Goal: Transaction & Acquisition: Purchase product/service

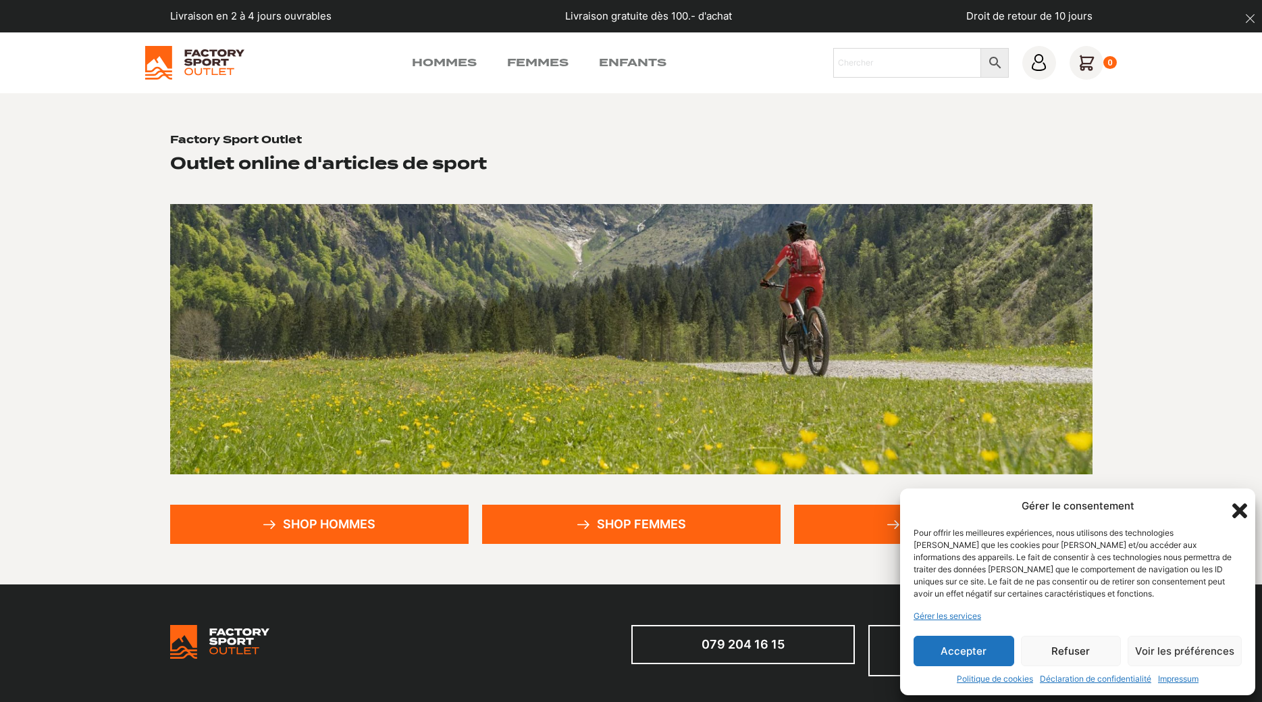
click at [1237, 505] on icon "Fermer la boîte de dialogue" at bounding box center [1240, 510] width 23 height 23
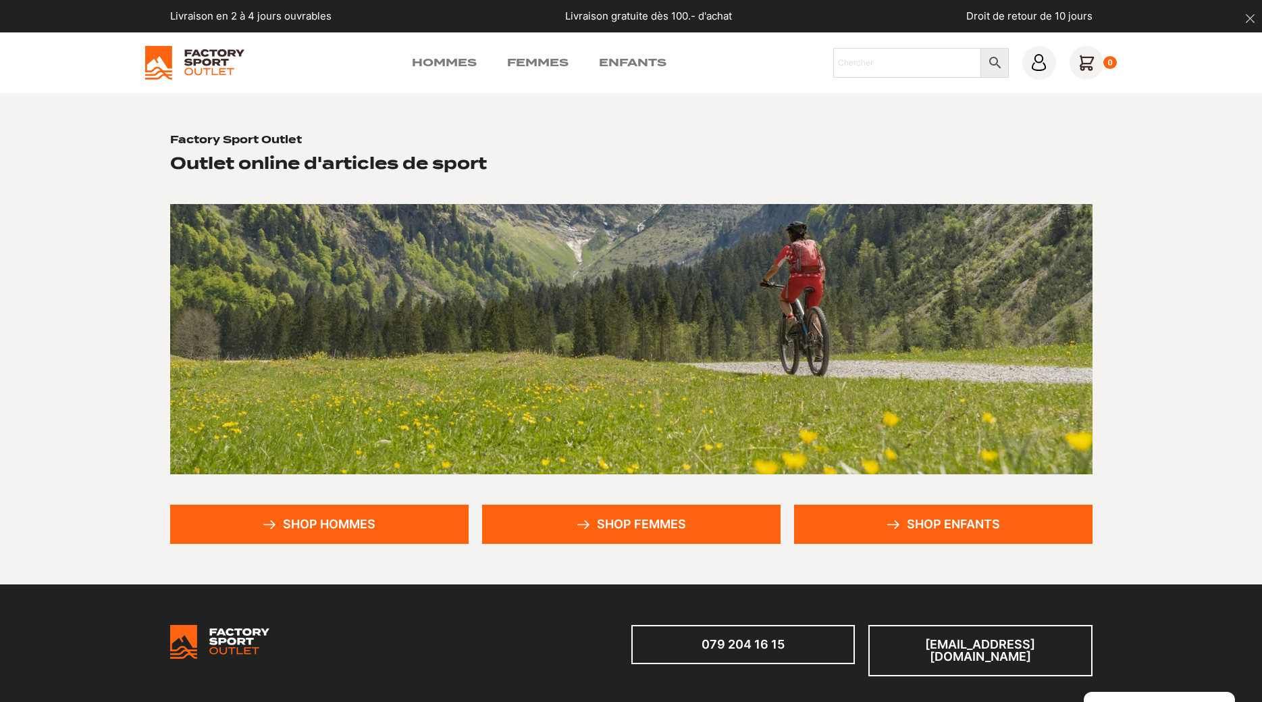
click at [311, 518] on link "Shop hommes" at bounding box center [319, 524] width 299 height 39
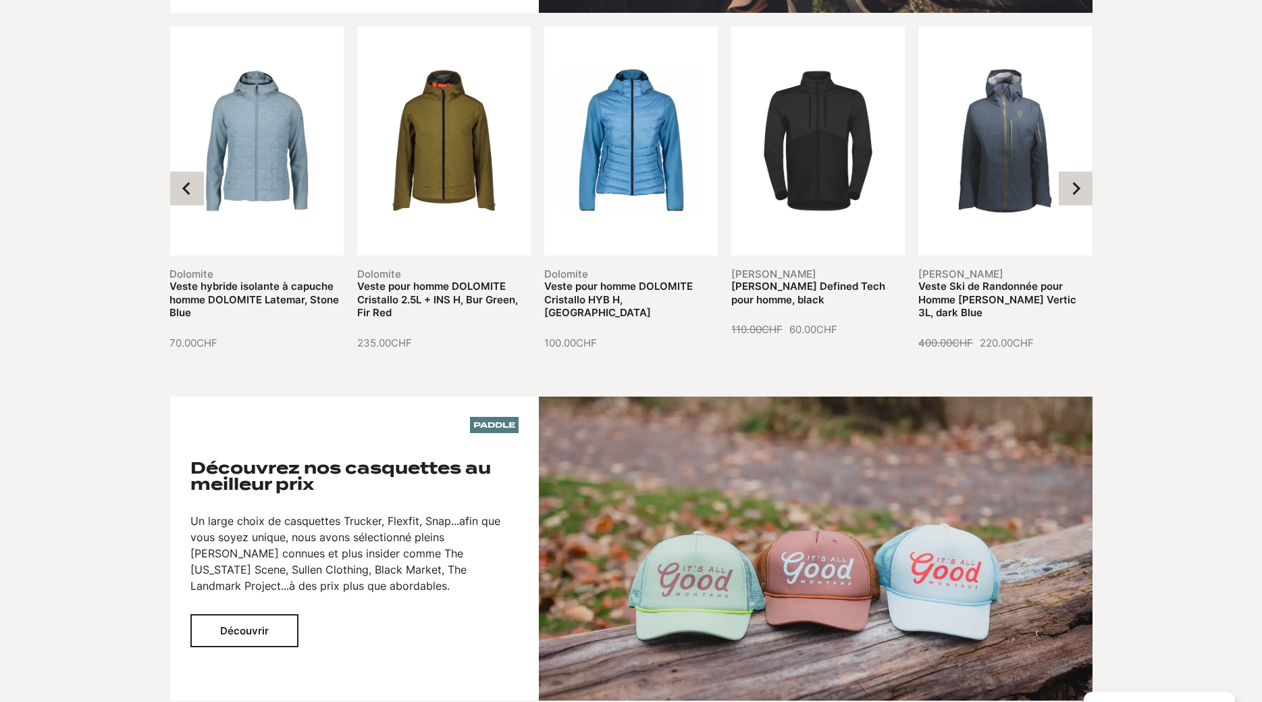
scroll to position [1516, 0]
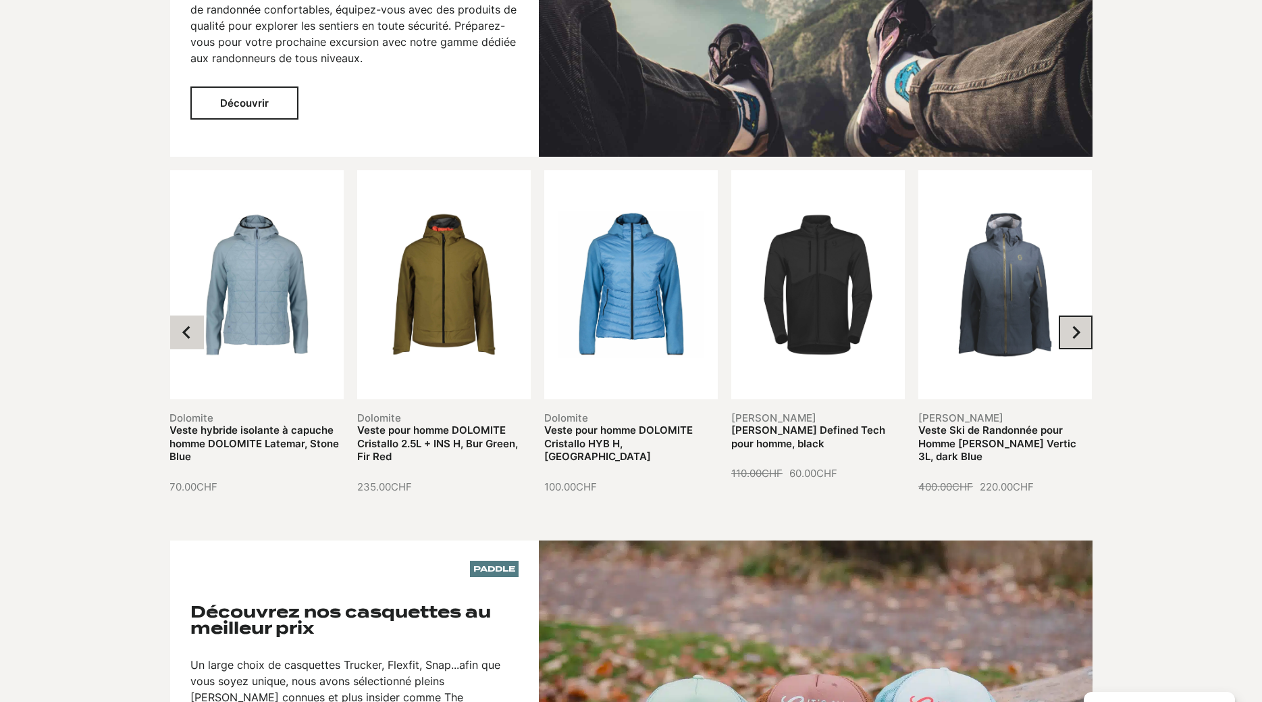
click at [1091, 324] on button "Next slide" at bounding box center [1076, 332] width 34 height 34
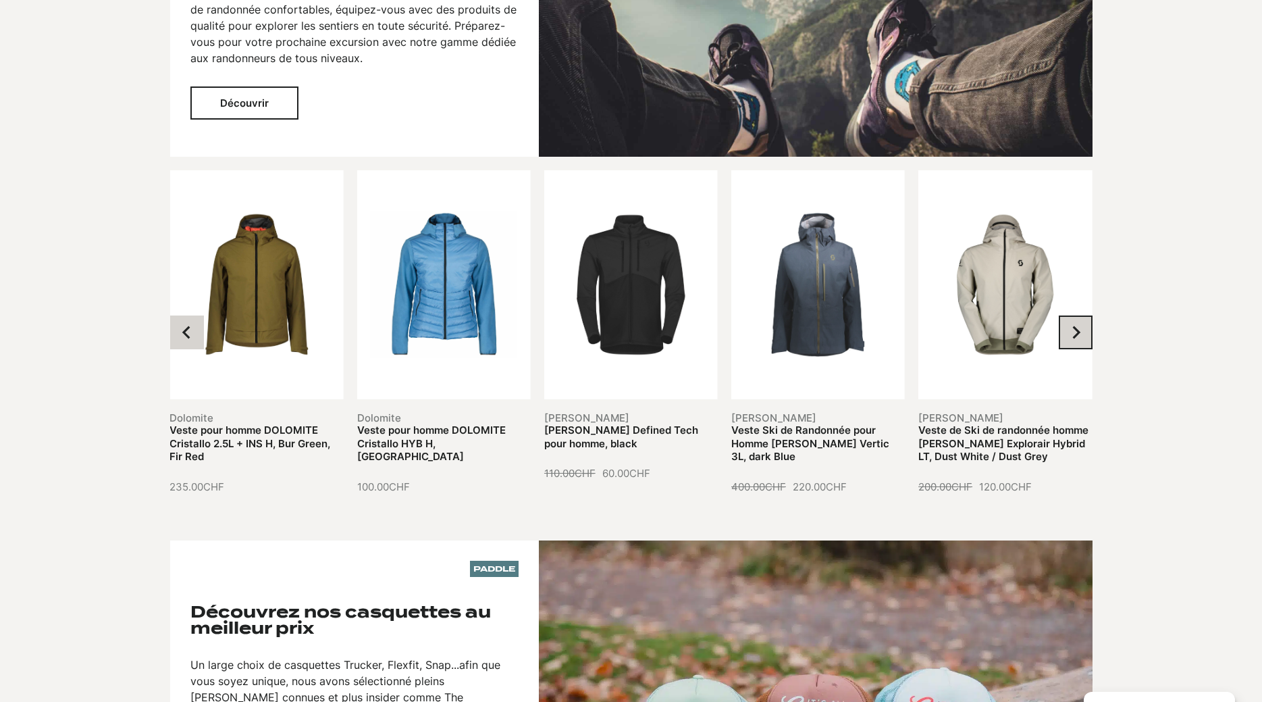
click at [1091, 324] on button "Next slide" at bounding box center [1076, 332] width 34 height 34
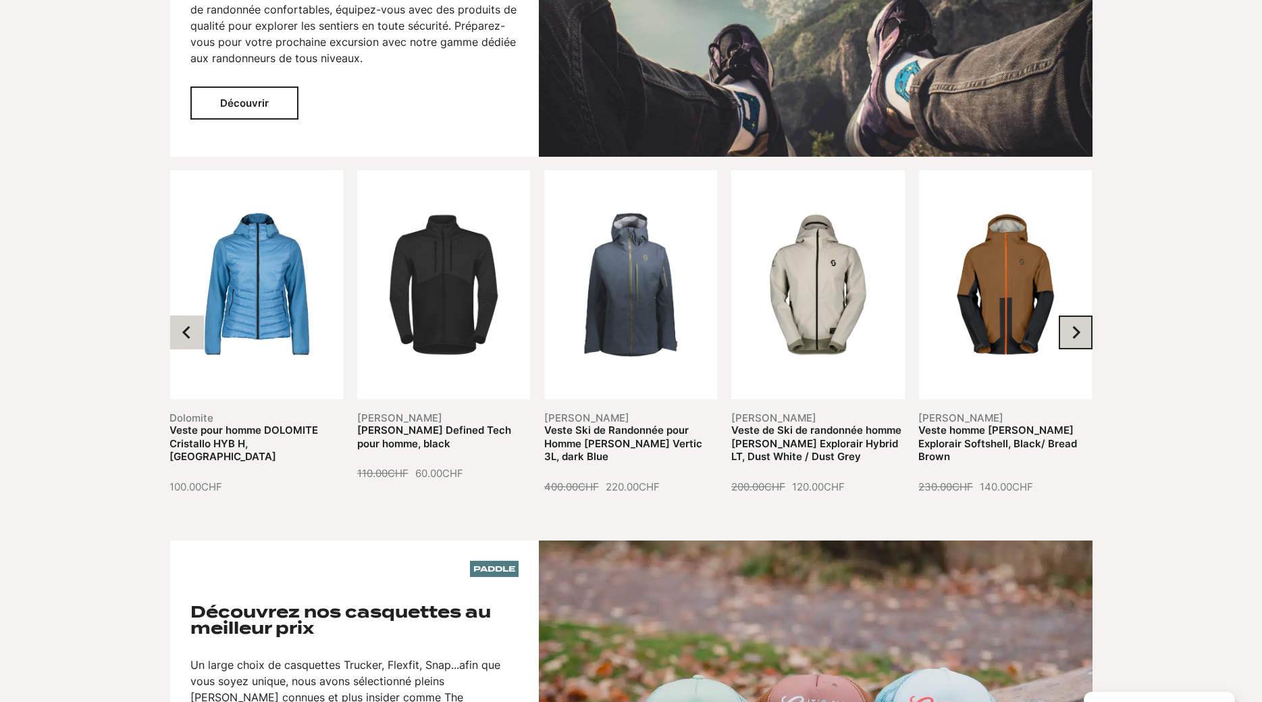
click at [1091, 324] on button "Next slide" at bounding box center [1076, 332] width 34 height 34
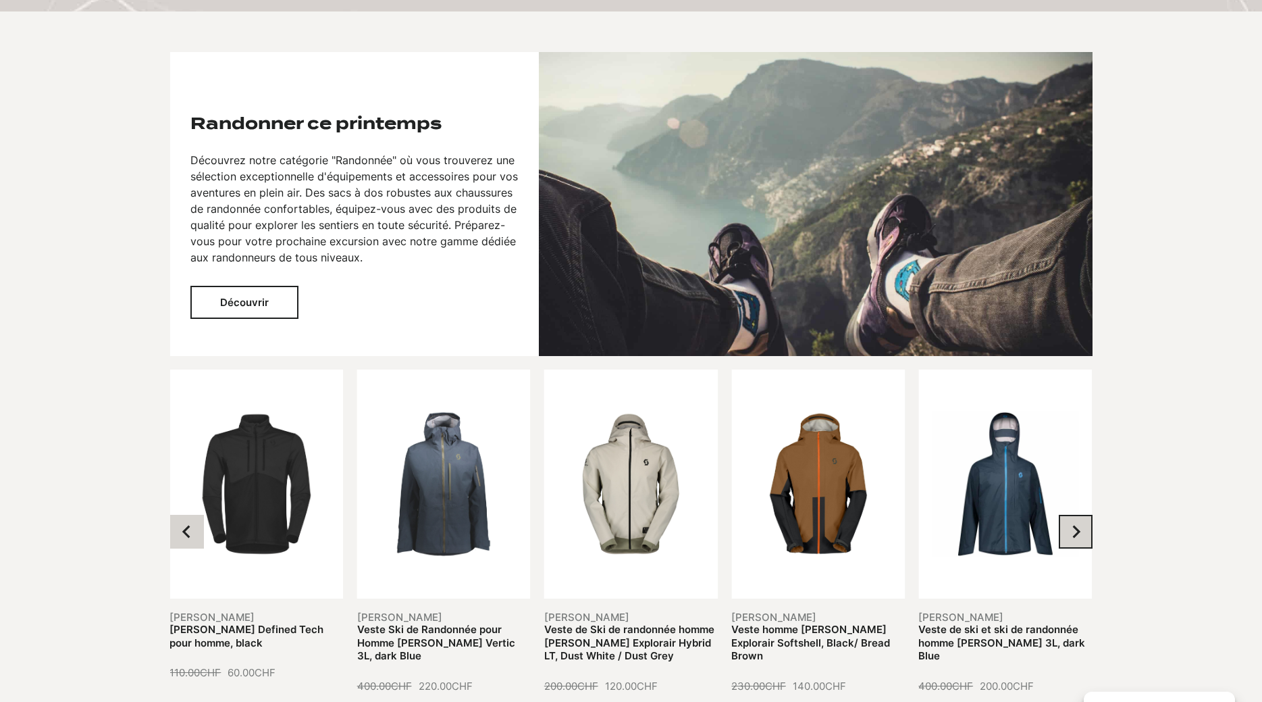
scroll to position [1309, 0]
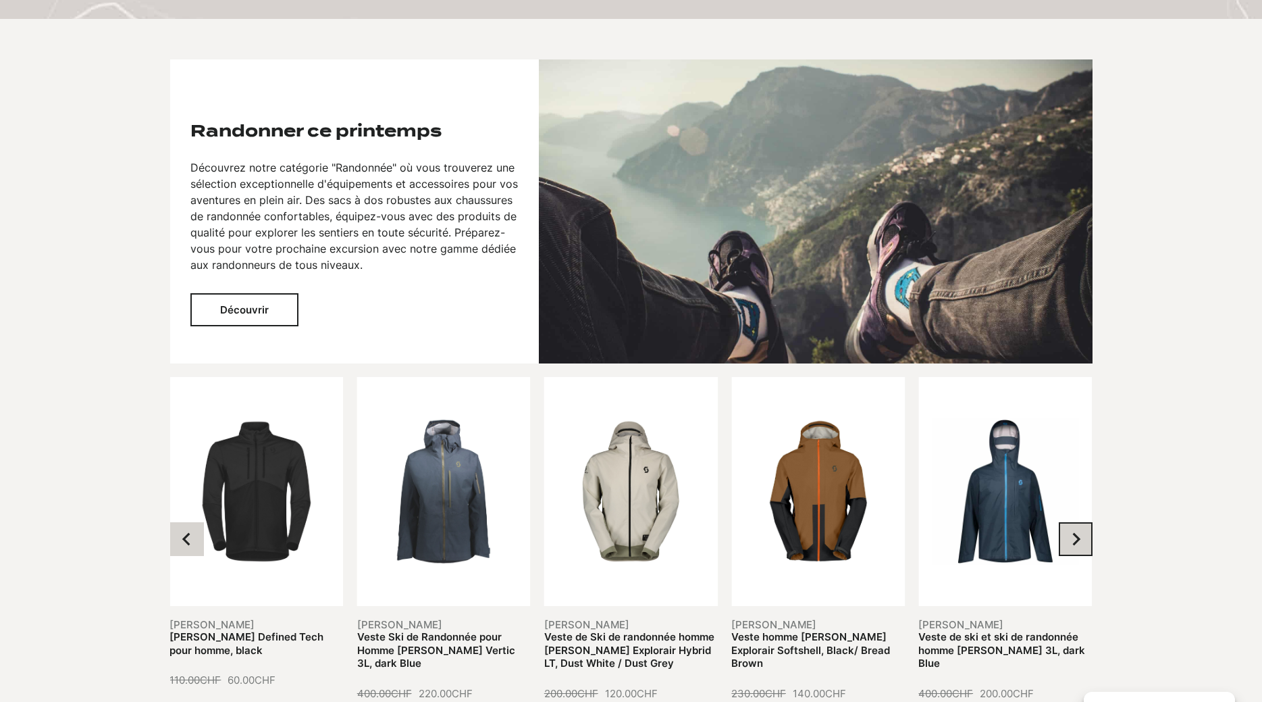
click at [1079, 554] on button "Next slide" at bounding box center [1076, 539] width 34 height 34
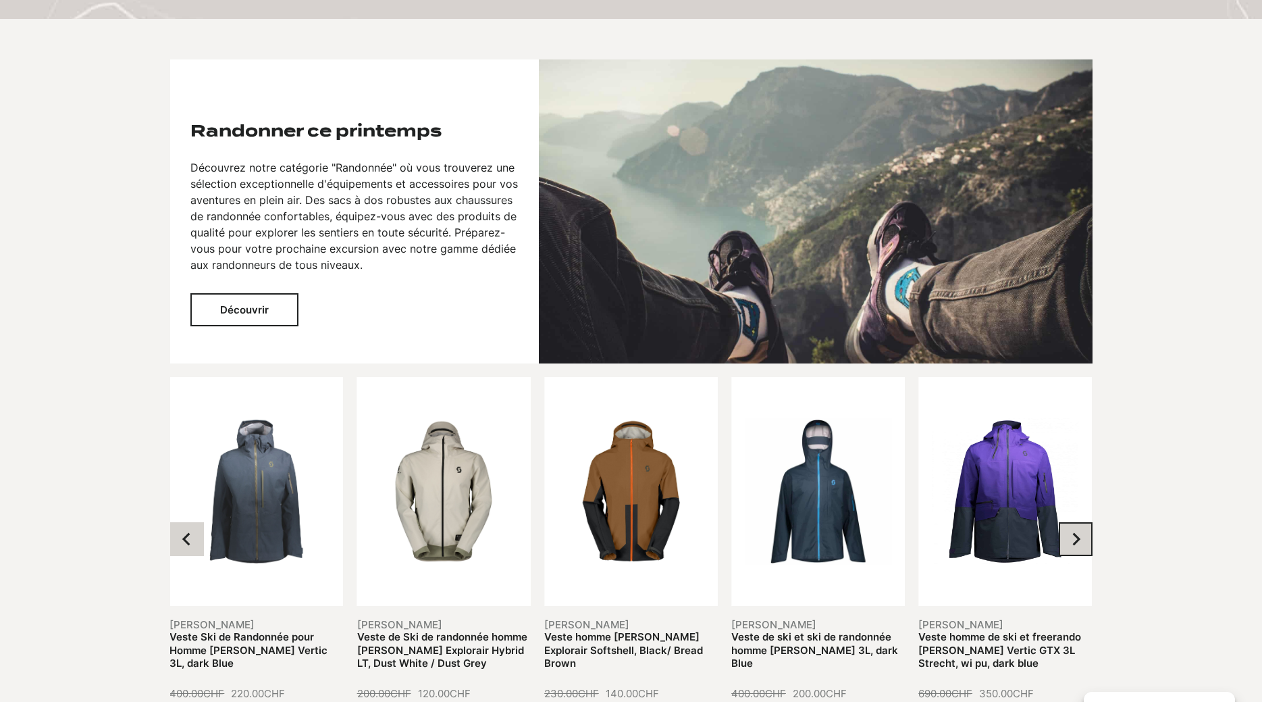
click at [1079, 554] on button "Next slide" at bounding box center [1076, 539] width 34 height 34
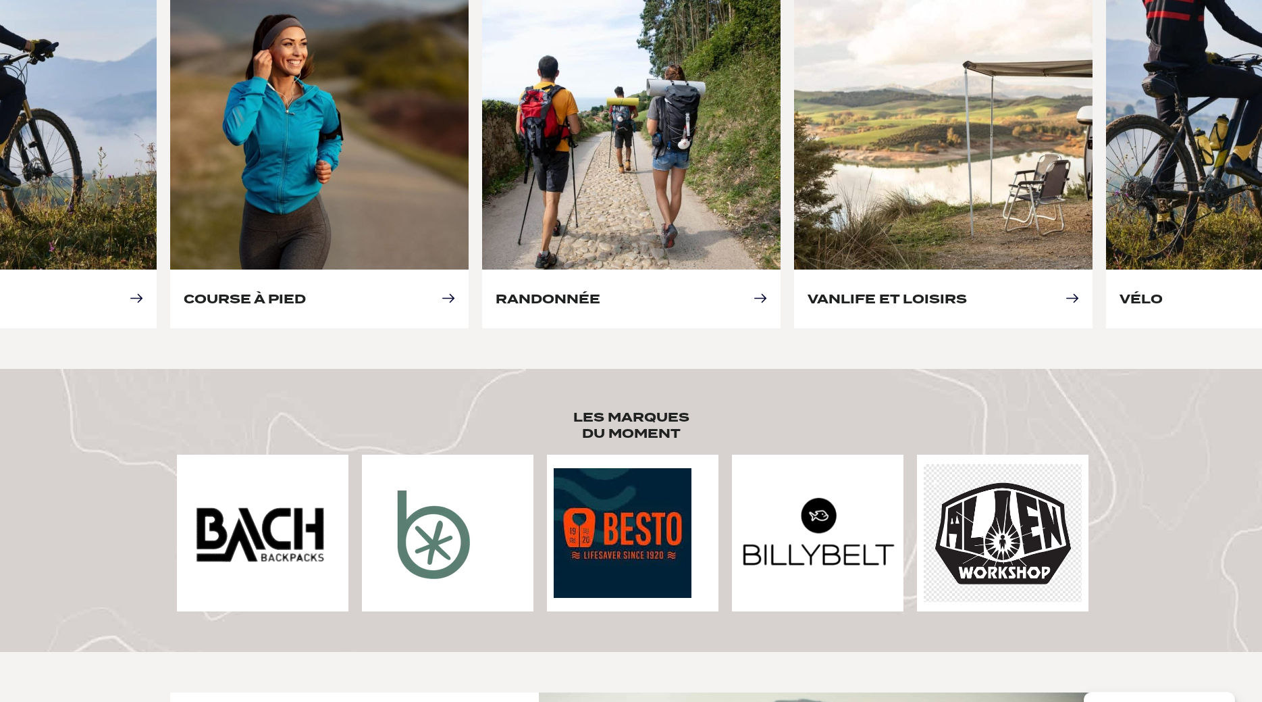
scroll to position [551, 0]
